Goal: Task Accomplishment & Management: Complete application form

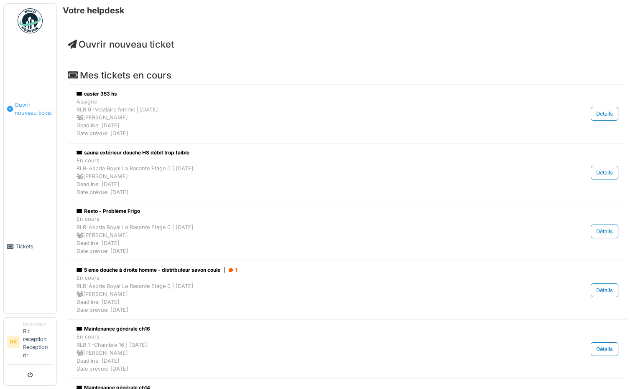
click at [33, 110] on span "Ouvrir nouveau ticket" at bounding box center [34, 109] width 38 height 16
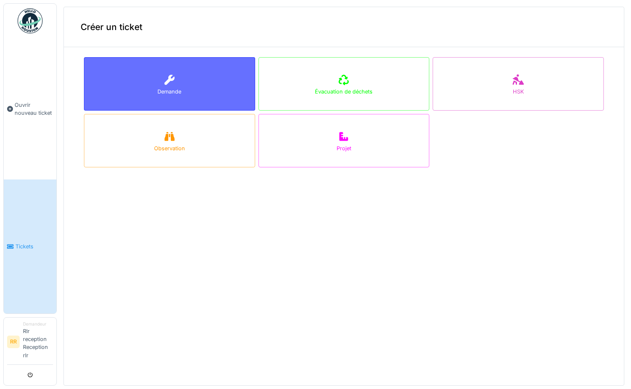
click at [140, 84] on div "Demande" at bounding box center [169, 83] width 171 height 53
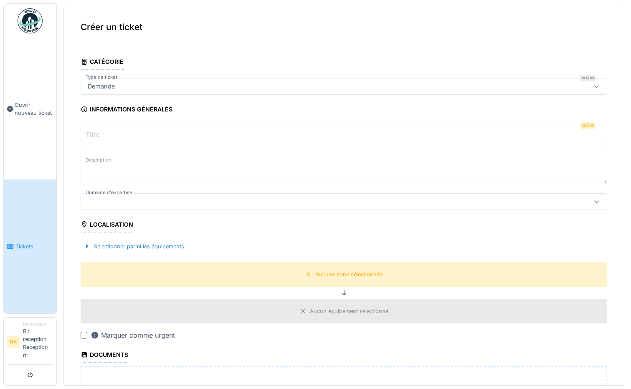
click at [102, 137] on label "Titre" at bounding box center [93, 135] width 18 height 10
click at [102, 137] on input "Titre" at bounding box center [344, 135] width 527 height 18
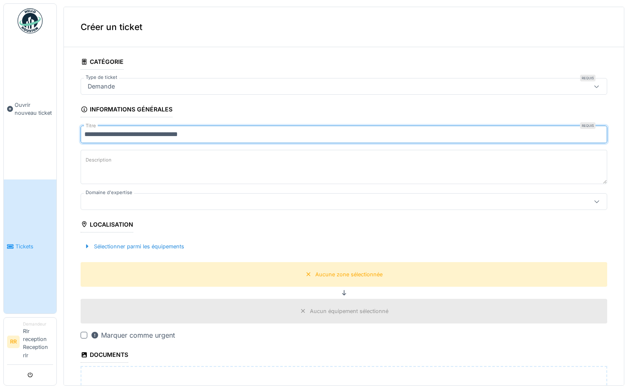
type input "**********"
click at [84, 337] on div at bounding box center [84, 335] width 7 height 7
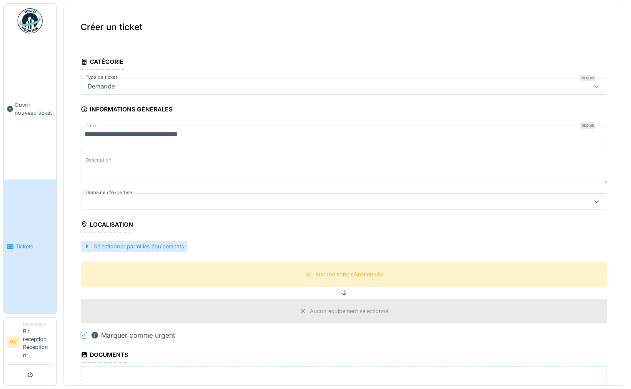
click at [107, 248] on div "Sélectionner parmi les équipements" at bounding box center [134, 246] width 107 height 11
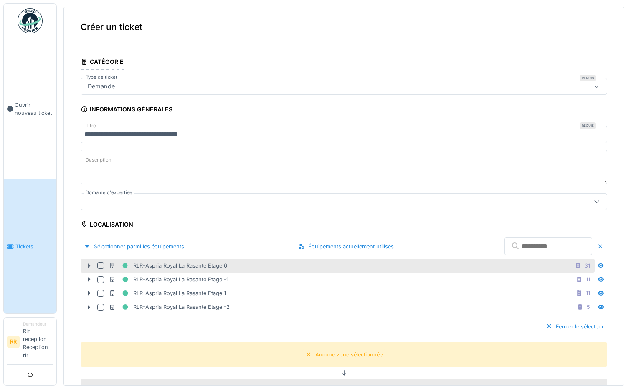
click at [89, 267] on icon at bounding box center [89, 266] width 3 height 4
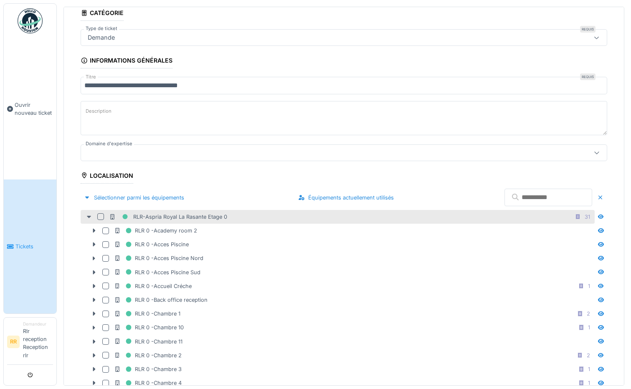
scroll to position [96, 0]
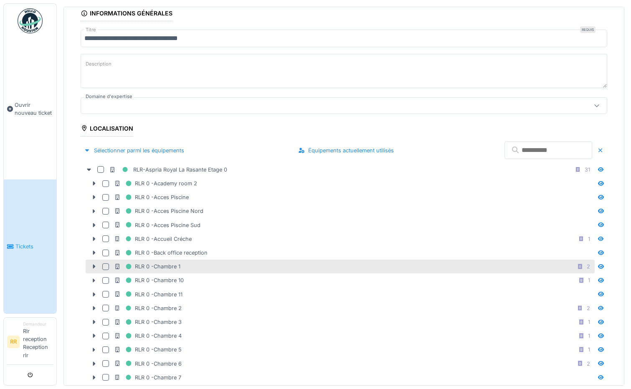
click at [106, 267] on div at bounding box center [105, 267] width 7 height 7
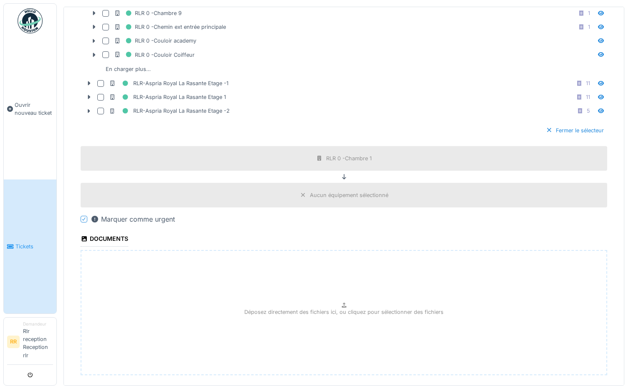
scroll to position [533, 0]
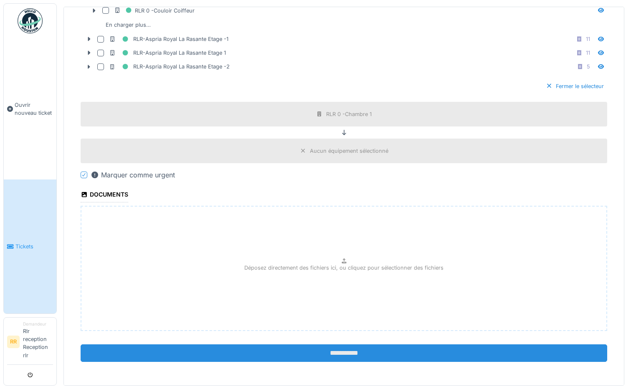
click at [247, 360] on input "**********" at bounding box center [344, 354] width 527 height 18
